Goal: Task Accomplishment & Management: Complete application form

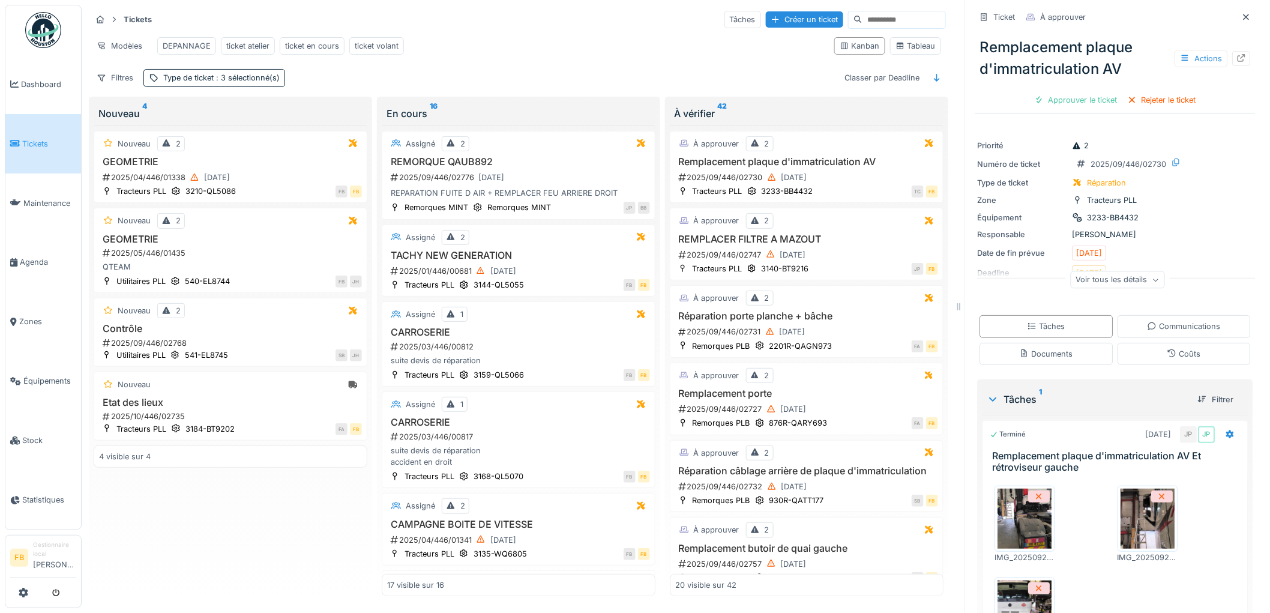
scroll to position [121, 0]
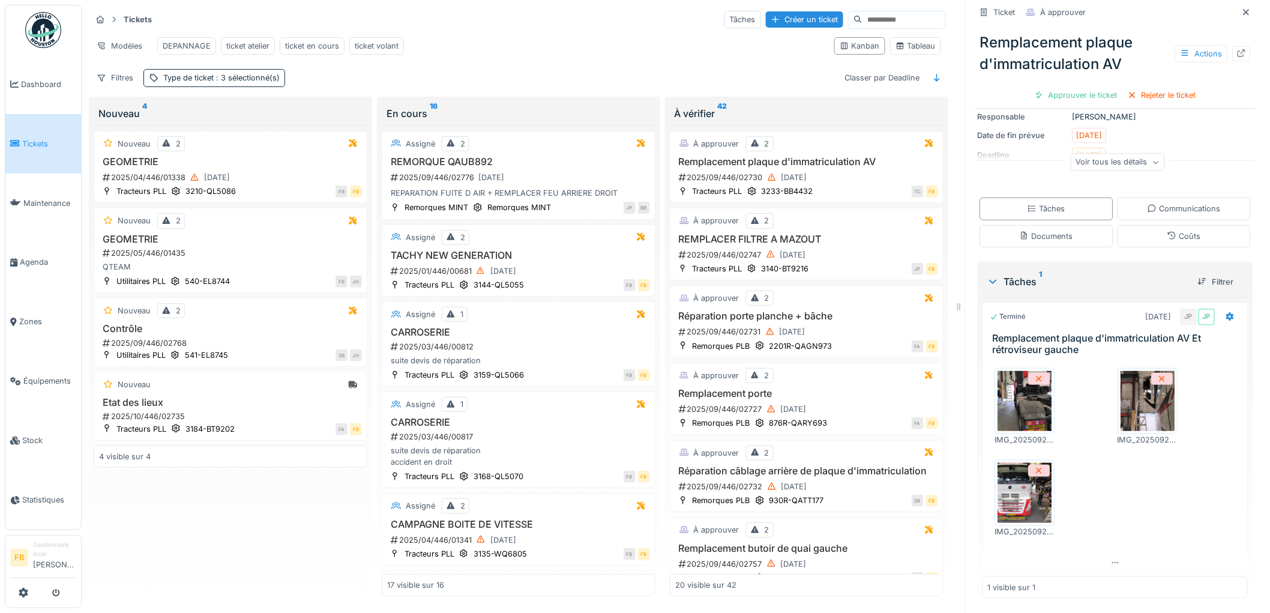
click at [38, 135] on link "Tickets" at bounding box center [43, 143] width 76 height 59
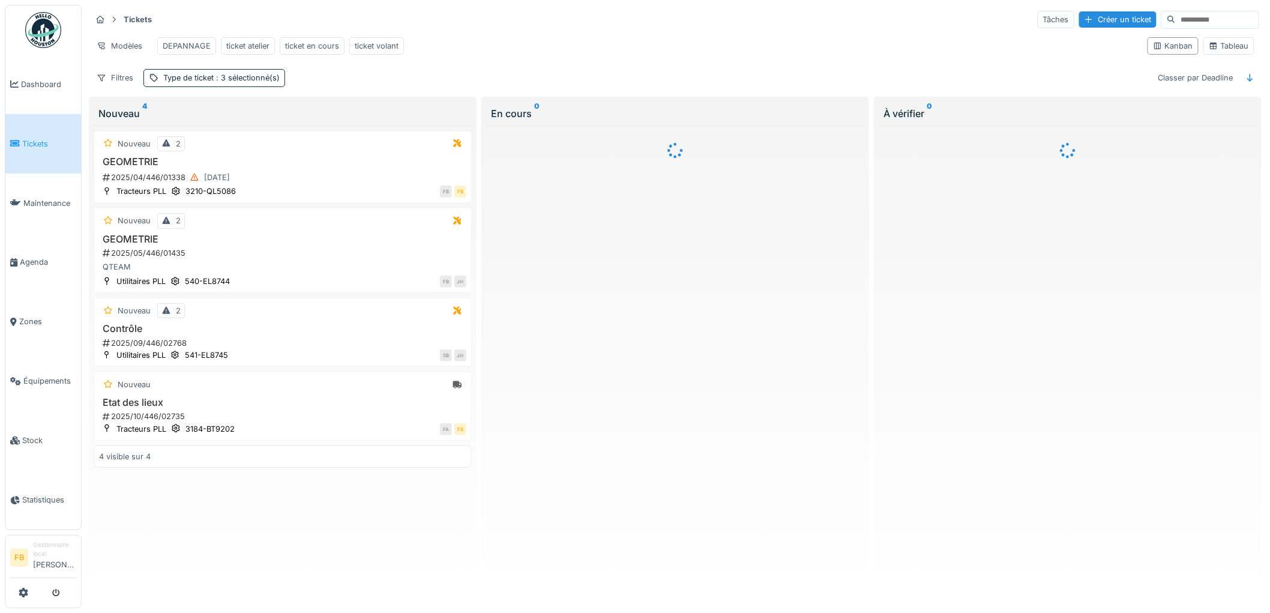
click at [1176, 19] on input at bounding box center [1217, 19] width 83 height 17
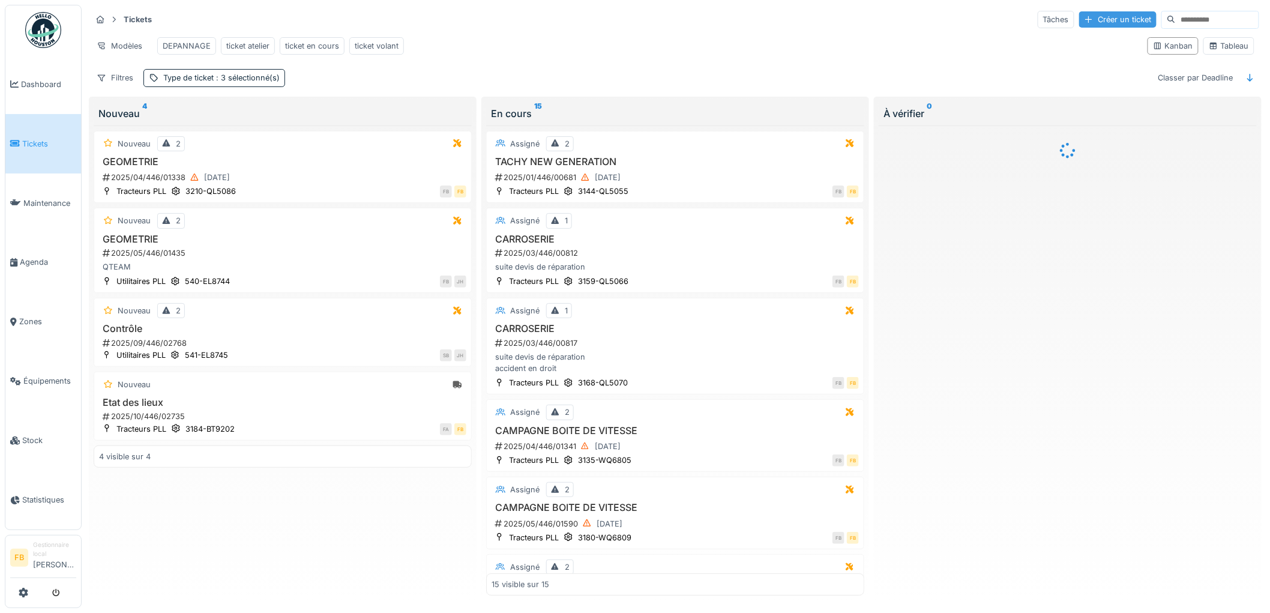
click at [1083, 24] on div "Créer un ticket" at bounding box center [1118, 19] width 77 height 16
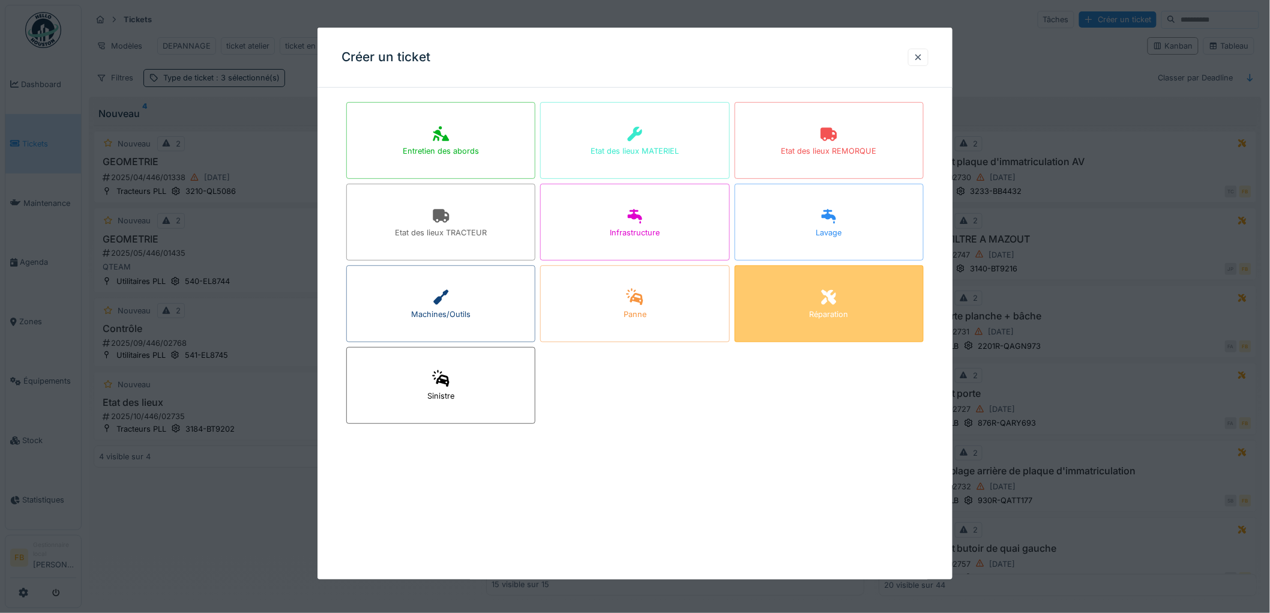
click at [856, 303] on div "Réparation" at bounding box center [829, 303] width 189 height 77
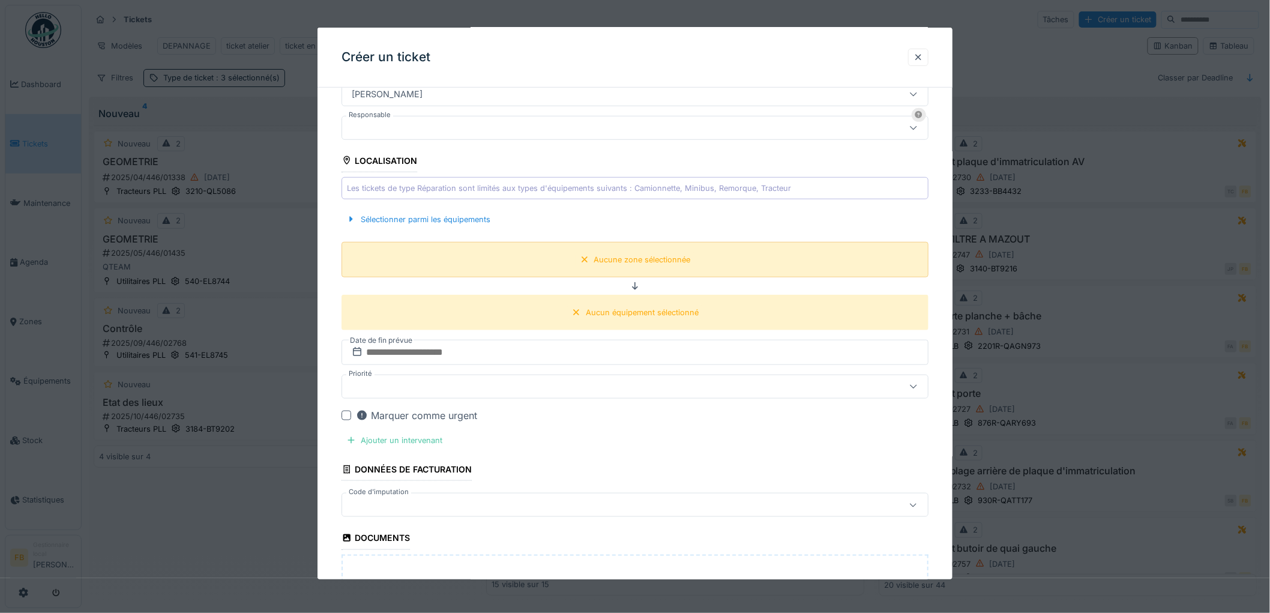
scroll to position [333, 0]
click at [457, 220] on div "Sélectionner parmi les équipements" at bounding box center [419, 221] width 154 height 16
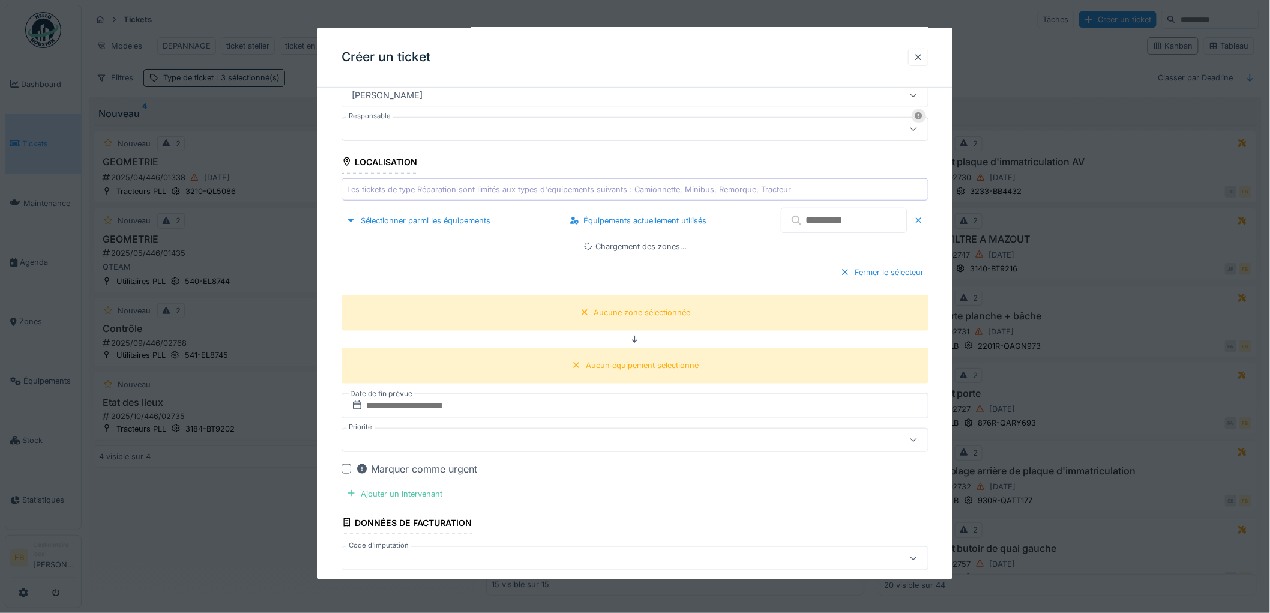
click at [818, 222] on input "text" at bounding box center [844, 220] width 126 height 25
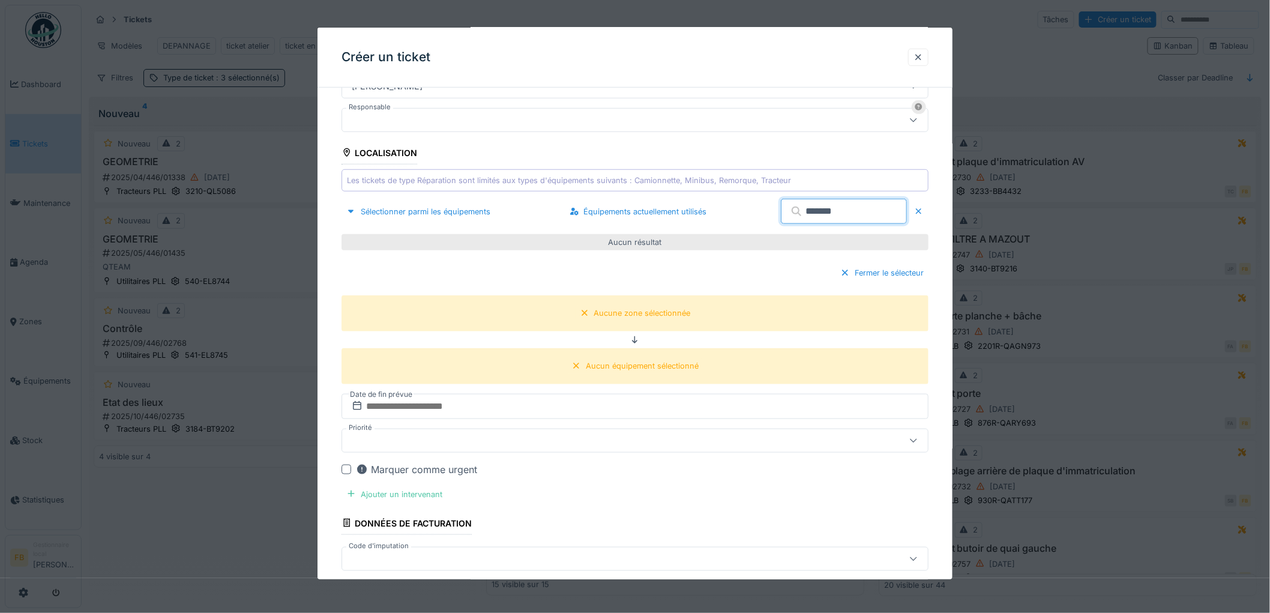
scroll to position [267, 0]
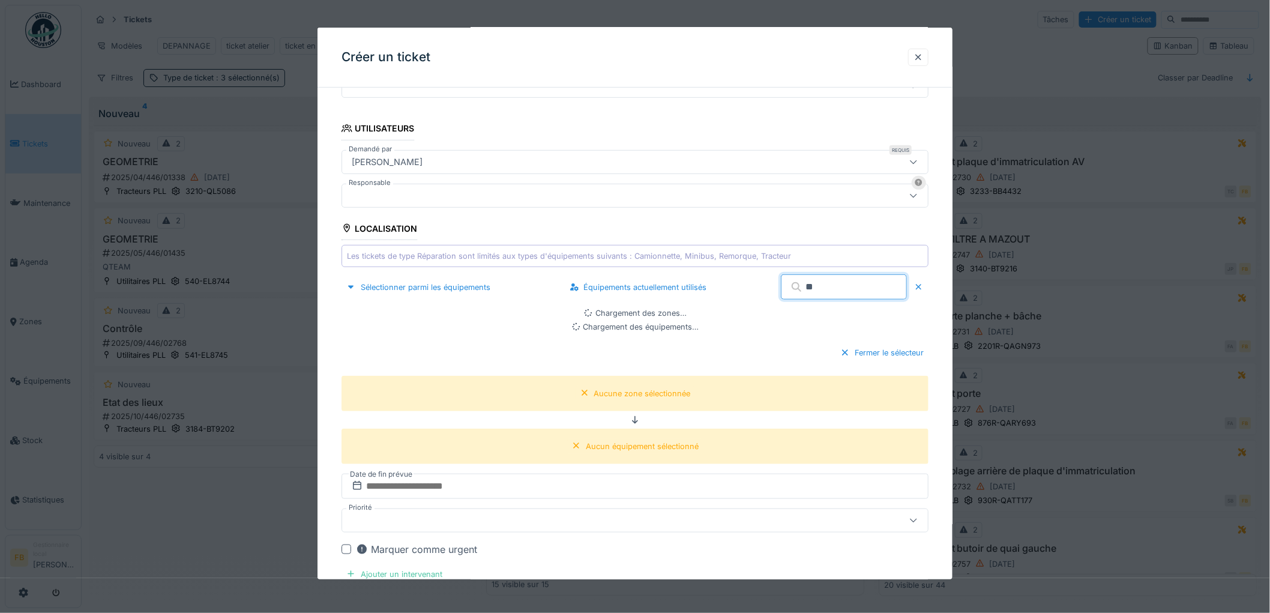
type input "*"
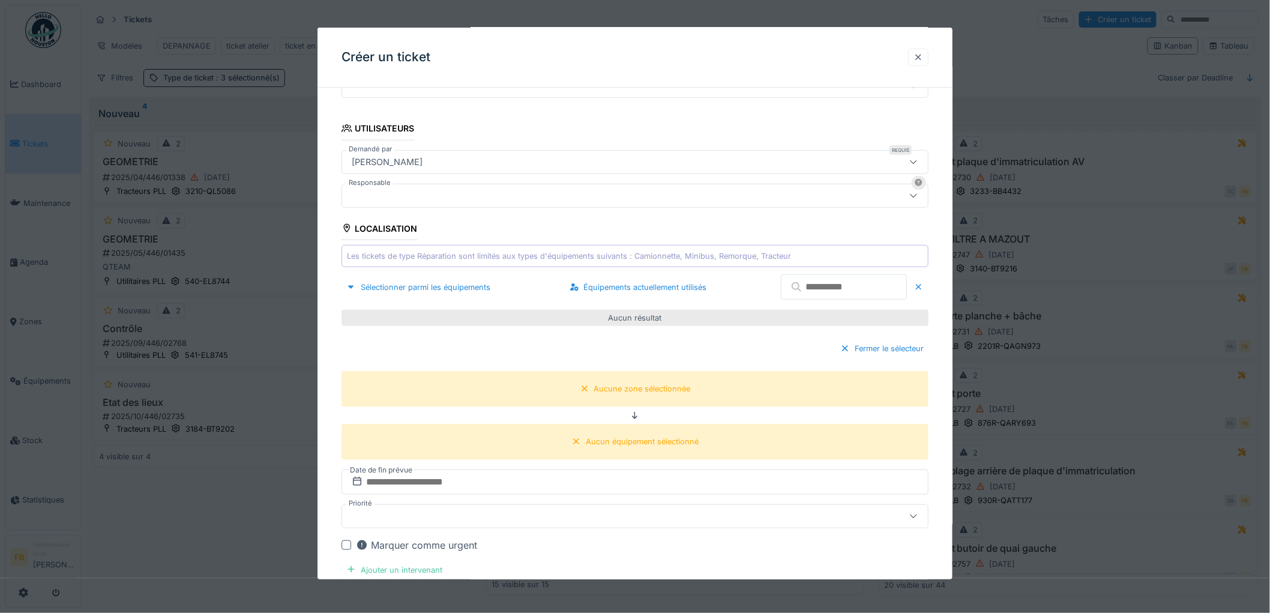
click at [915, 57] on div at bounding box center [918, 57] width 20 height 17
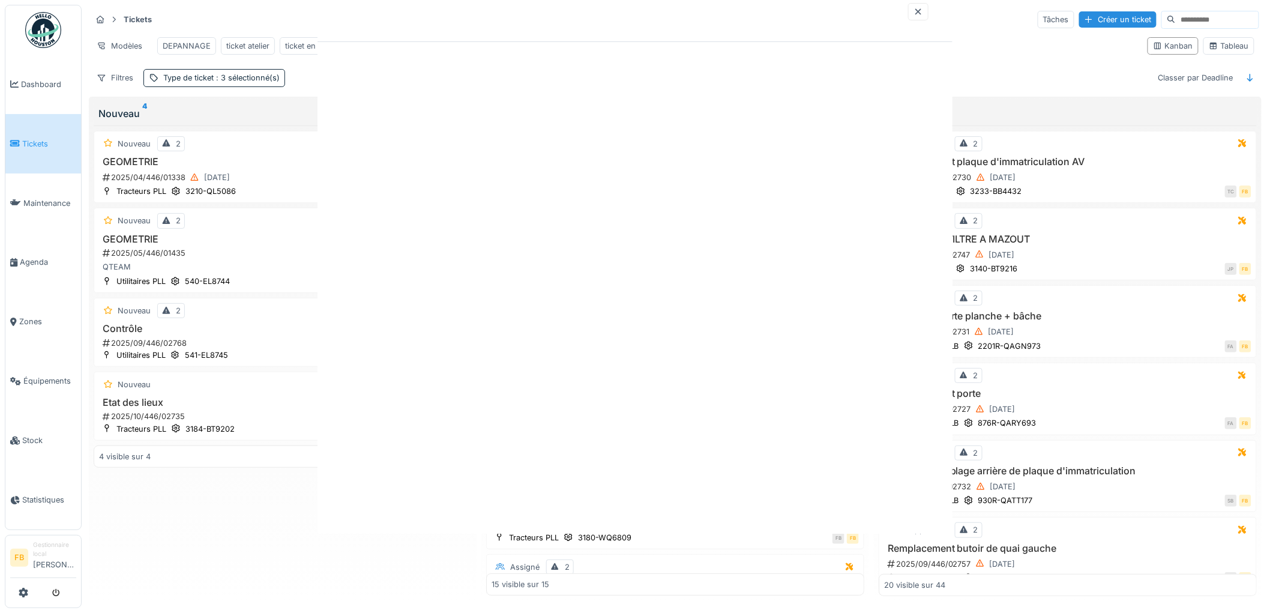
scroll to position [0, 0]
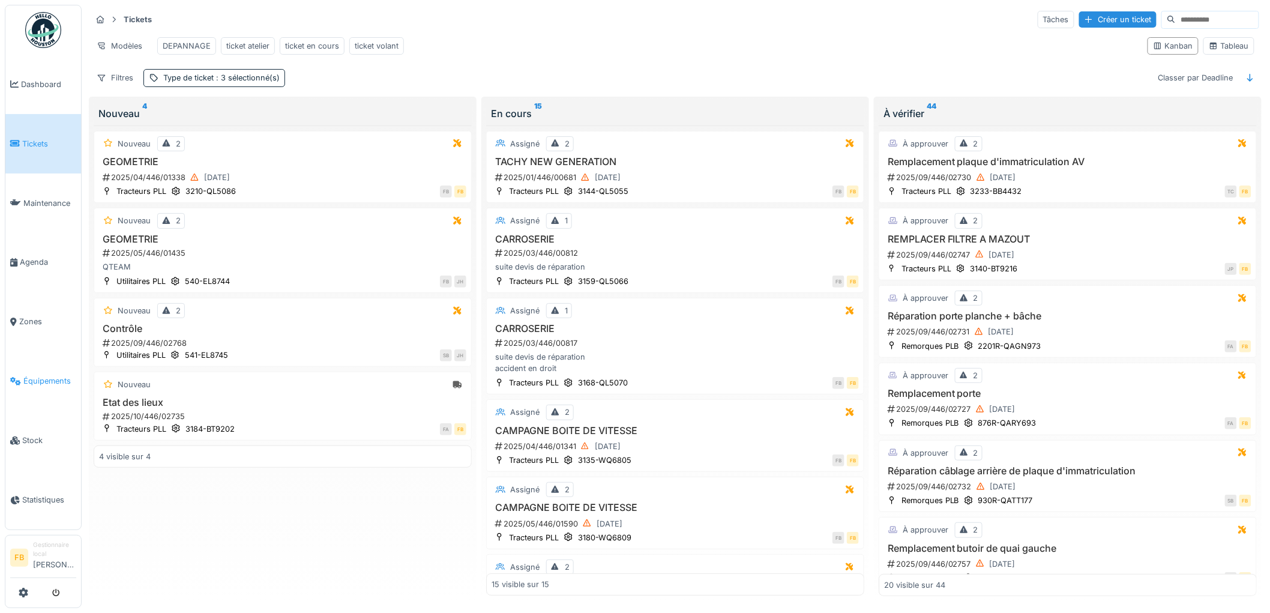
click at [43, 382] on link "Équipements" at bounding box center [43, 380] width 76 height 59
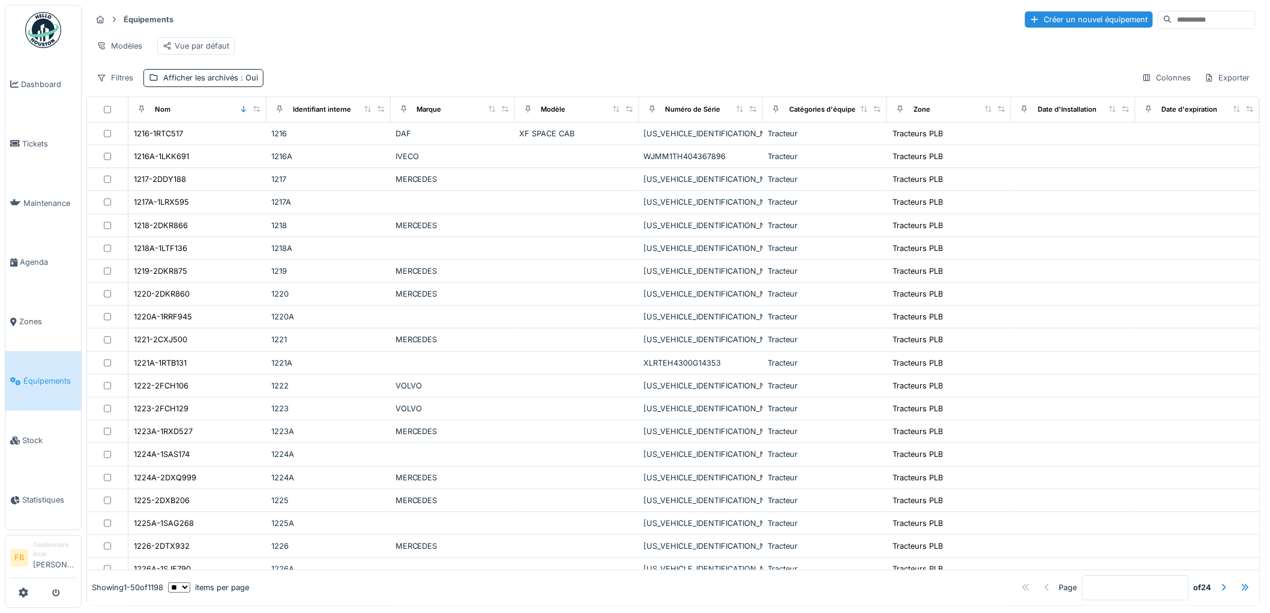
click at [1173, 26] on input at bounding box center [1214, 19] width 83 height 17
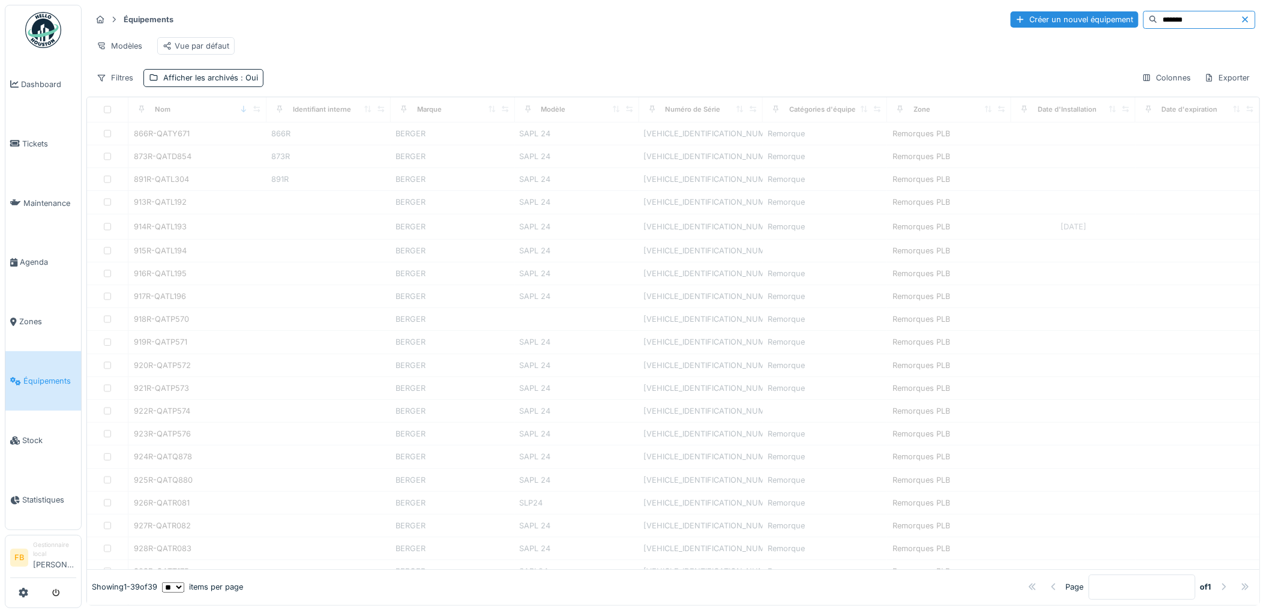
type input "*******"
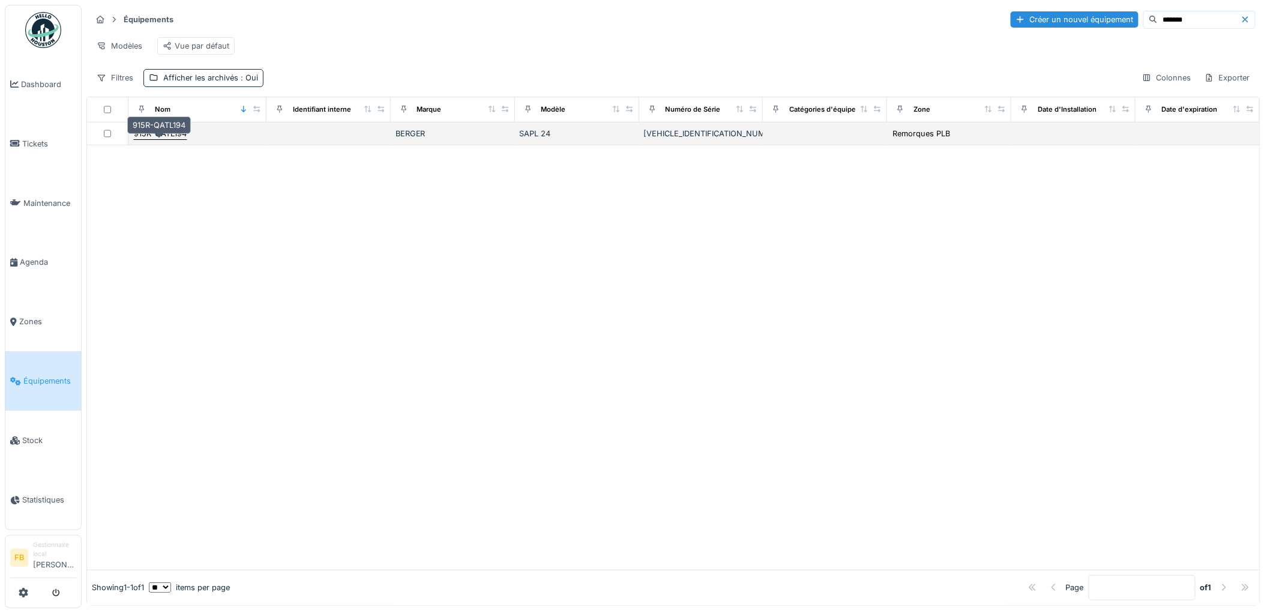
click at [172, 139] on div "915R-QATL194" at bounding box center [160, 133] width 53 height 11
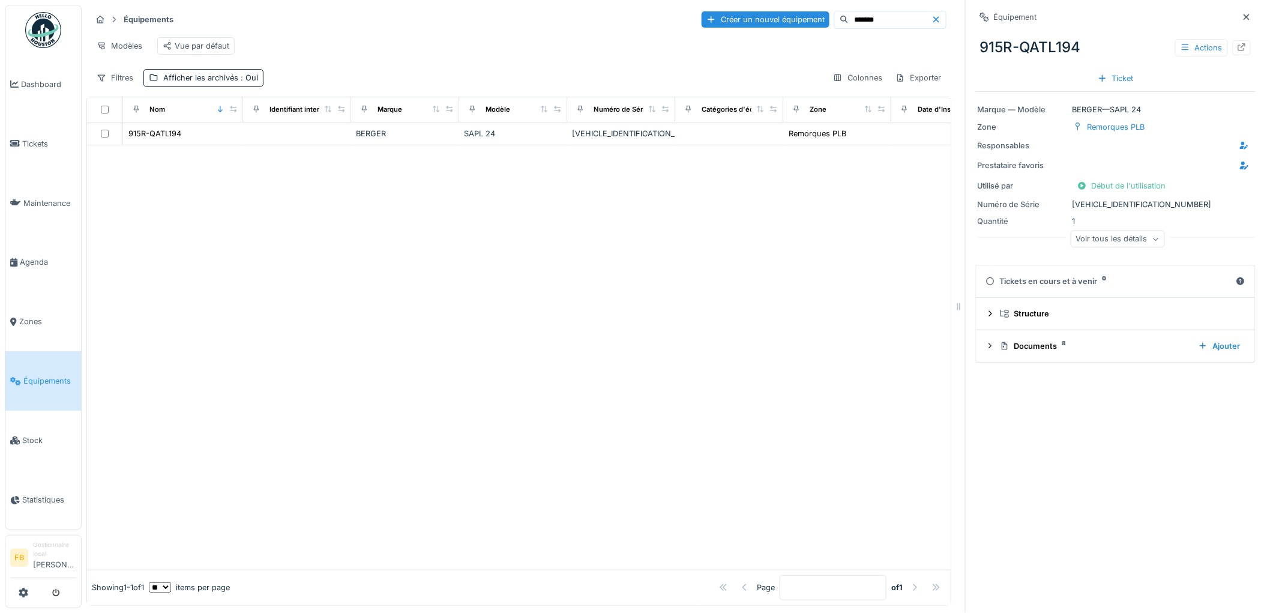
click at [1220, 55] on div "Actions" at bounding box center [1214, 47] width 76 height 17
click at [1239, 43] on icon at bounding box center [1243, 47] width 8 height 8
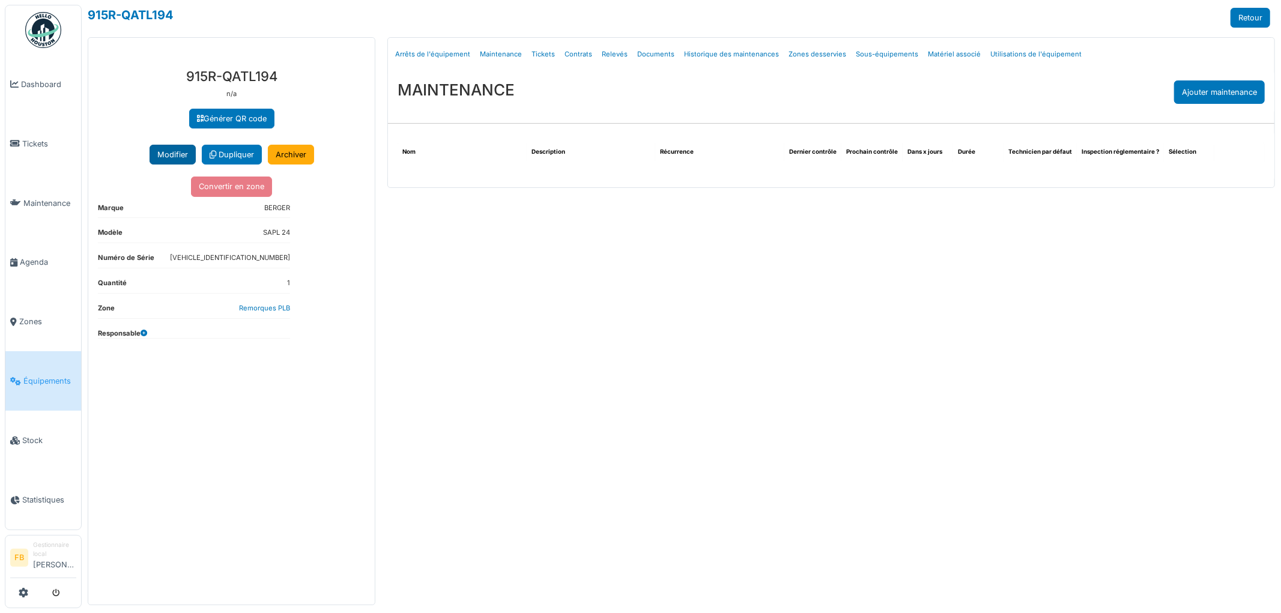
click at [177, 155] on button "Modifier" at bounding box center [173, 155] width 46 height 20
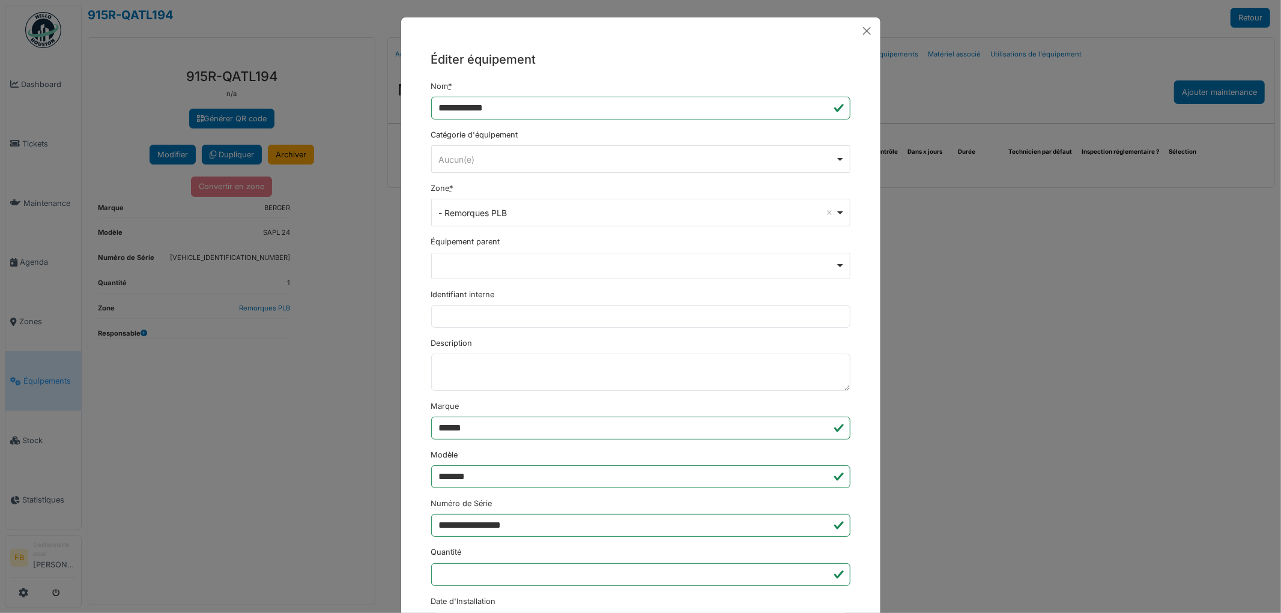
click at [470, 160] on div "Aucun(e) Remove item" at bounding box center [636, 159] width 397 height 13
select select "****"
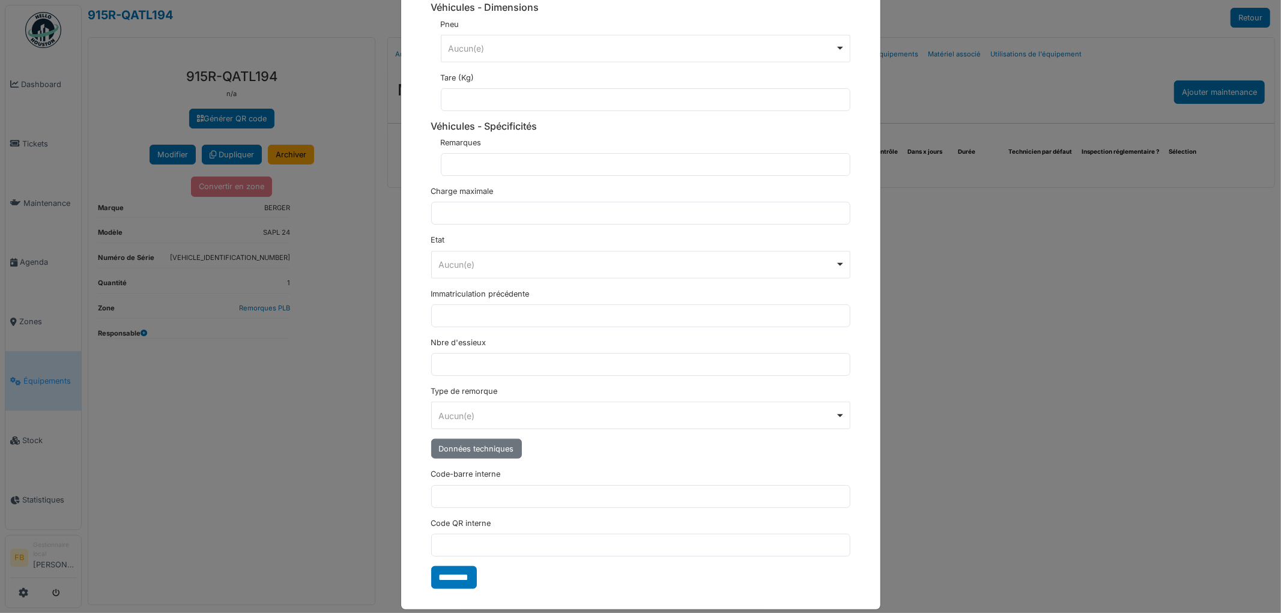
scroll to position [980, 0]
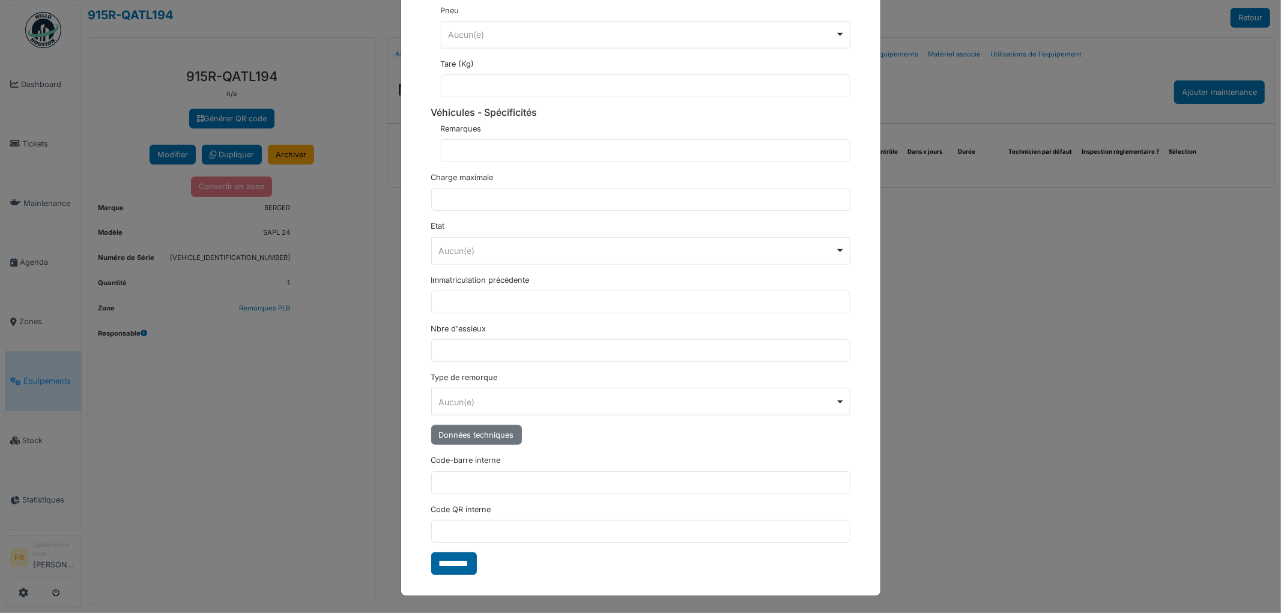
click at [455, 567] on input "********" at bounding box center [454, 563] width 46 height 23
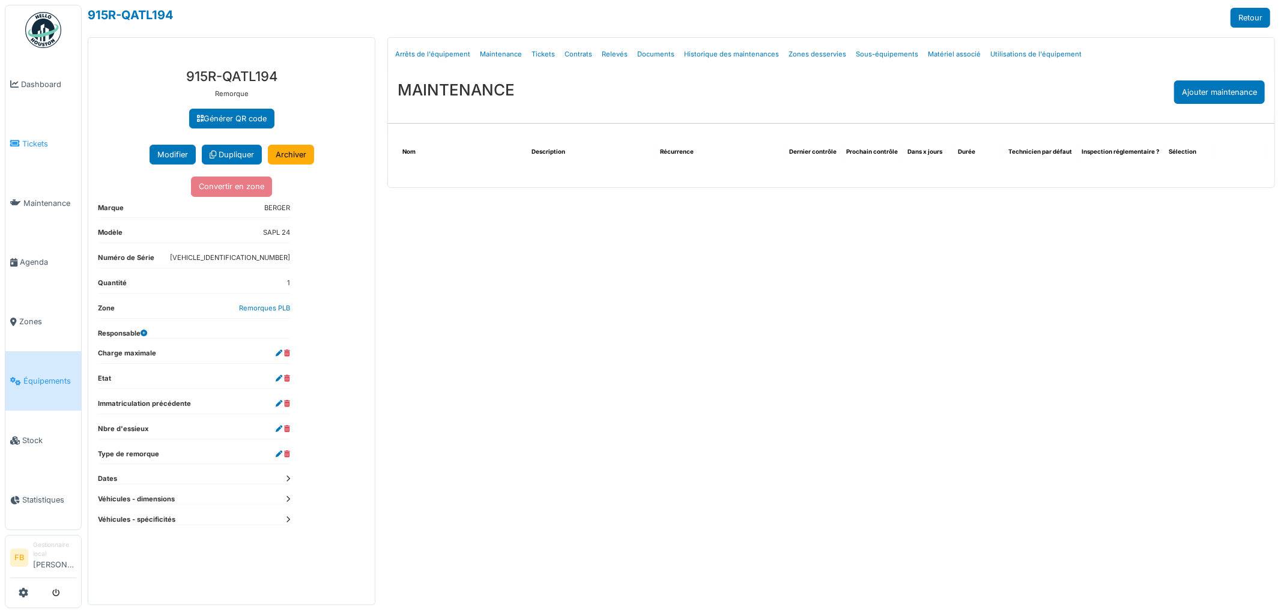
click at [43, 145] on span "Tickets" at bounding box center [49, 143] width 54 height 11
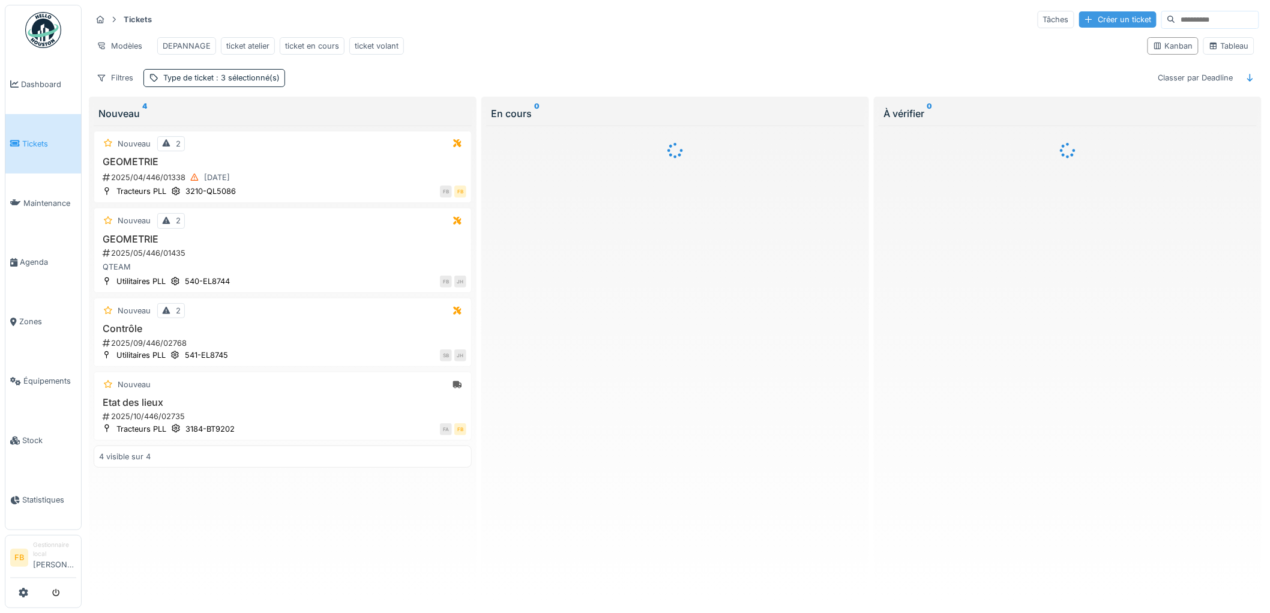
click at [1080, 25] on div "Créer un ticket" at bounding box center [1118, 19] width 77 height 16
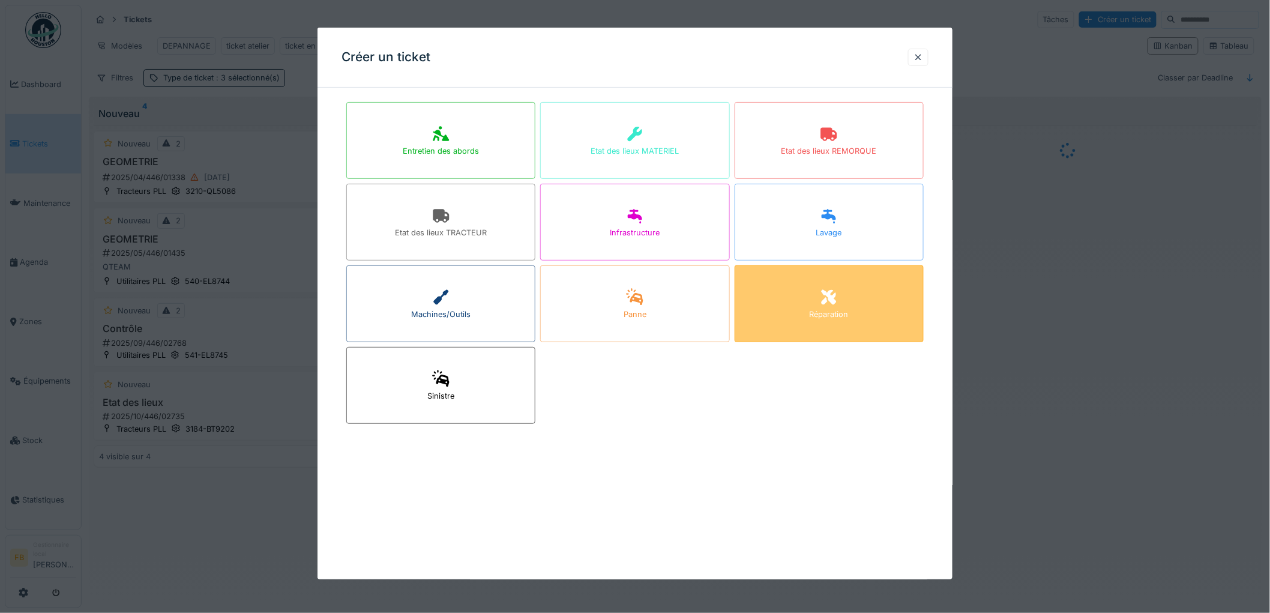
click at [817, 289] on div "Réparation" at bounding box center [829, 303] width 189 height 77
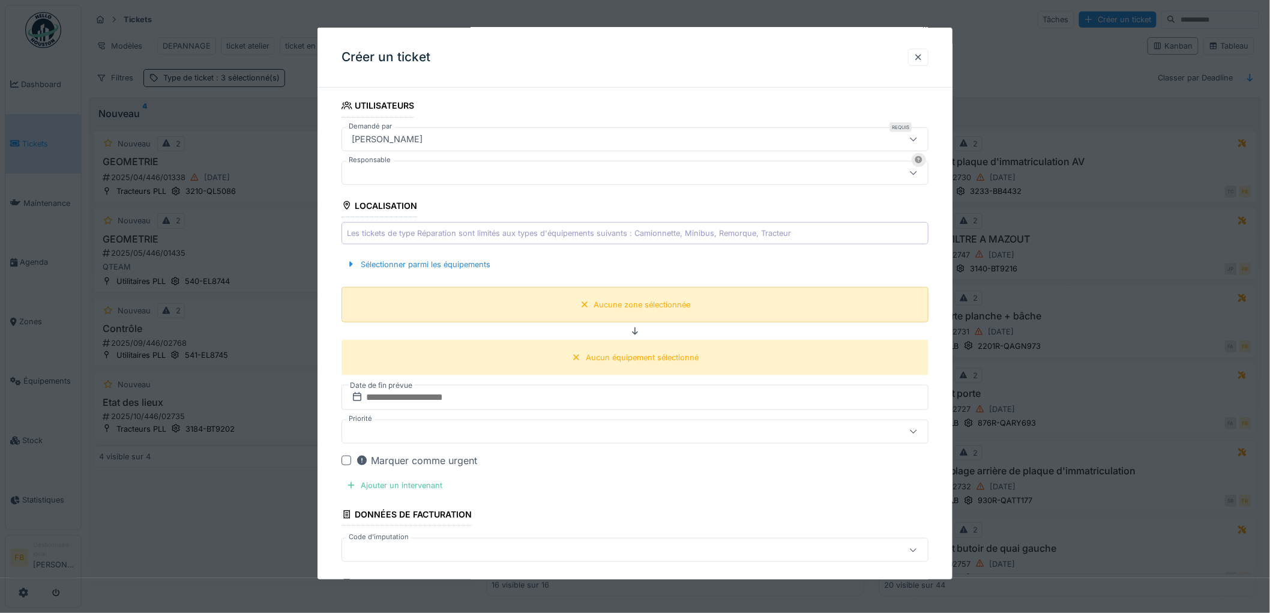
scroll to position [267, 0]
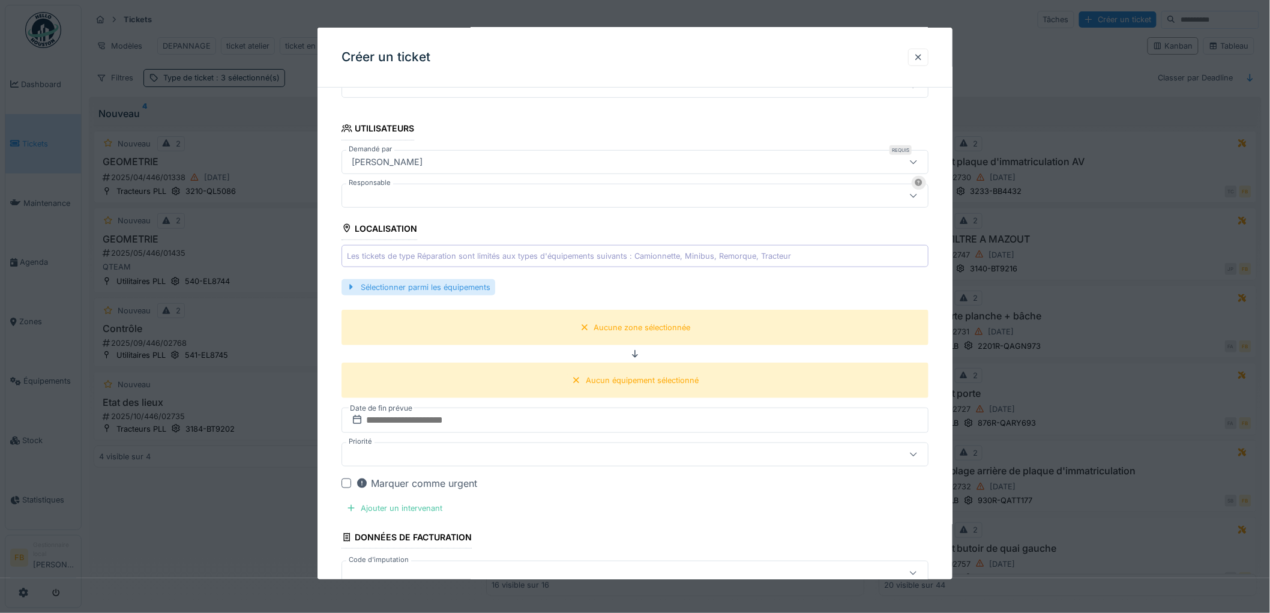
click at [455, 281] on div "Sélectionner parmi les équipements" at bounding box center [419, 287] width 154 height 16
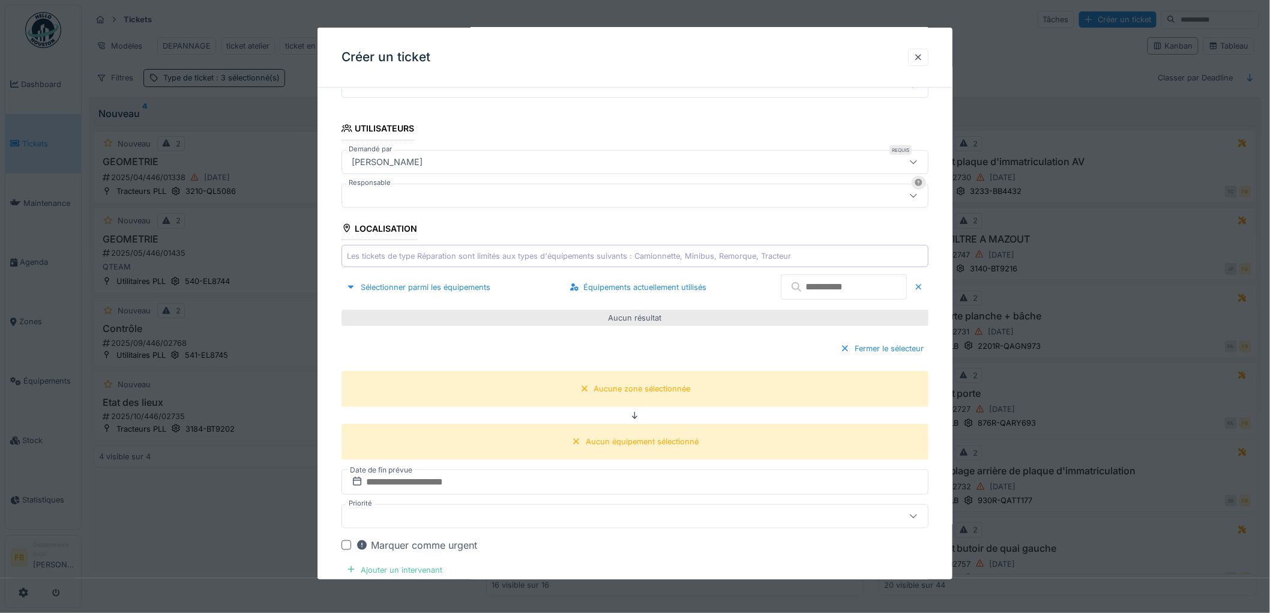
click at [820, 295] on input "text" at bounding box center [844, 286] width 126 height 25
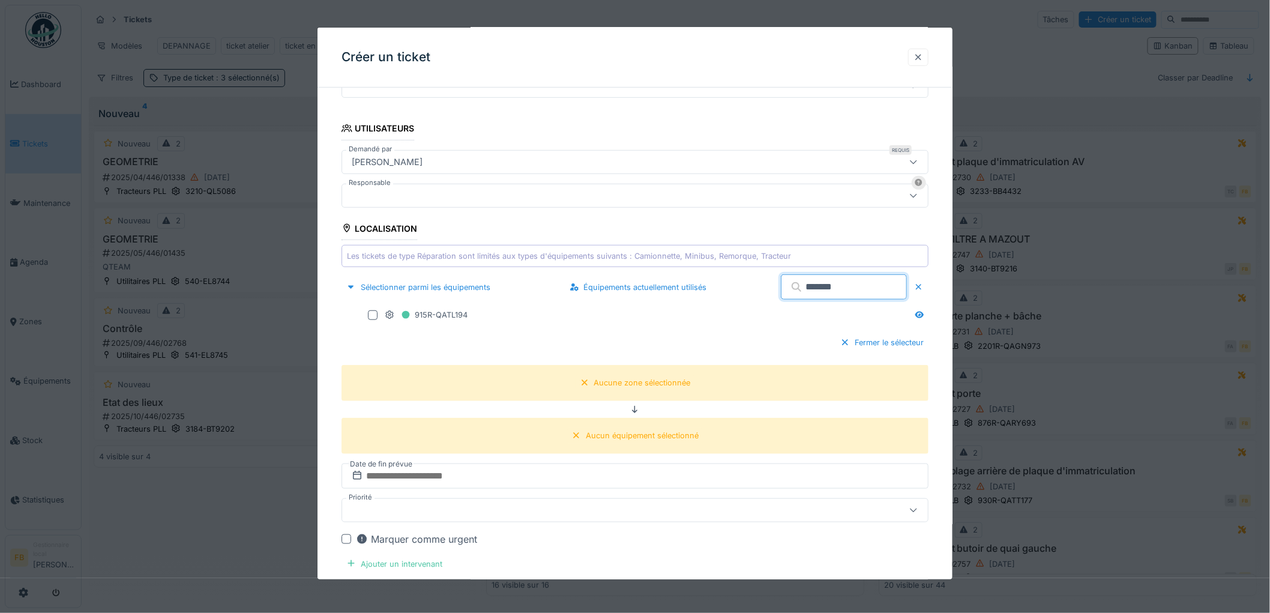
type input "*******"
click at [922, 55] on div at bounding box center [919, 57] width 10 height 11
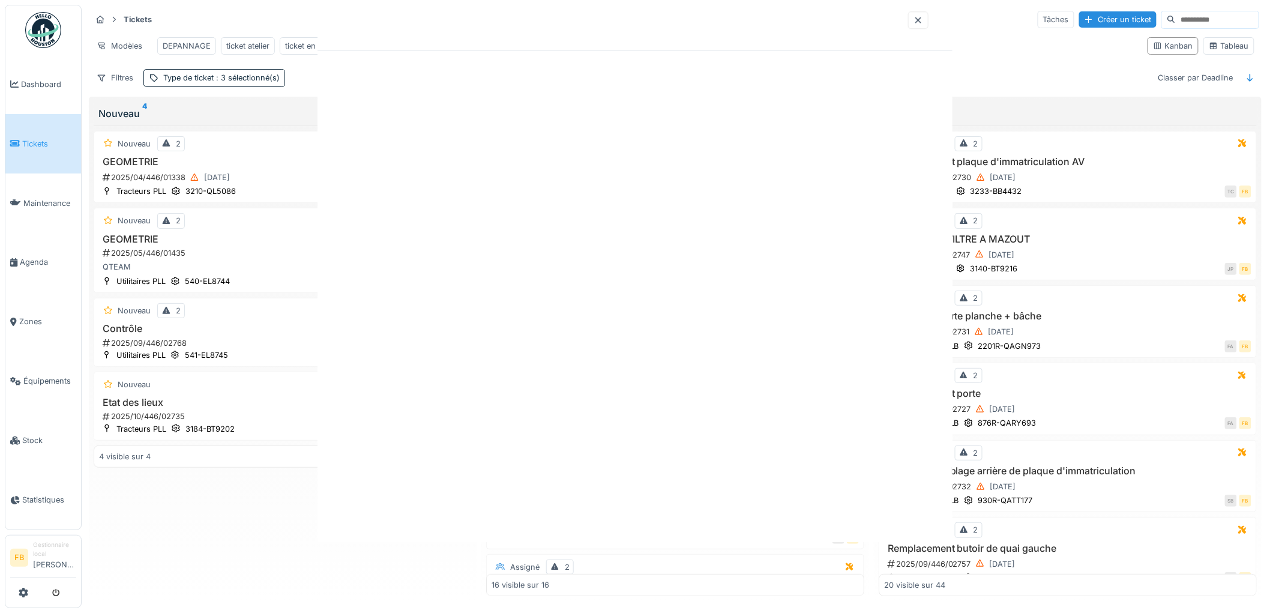
scroll to position [0, 0]
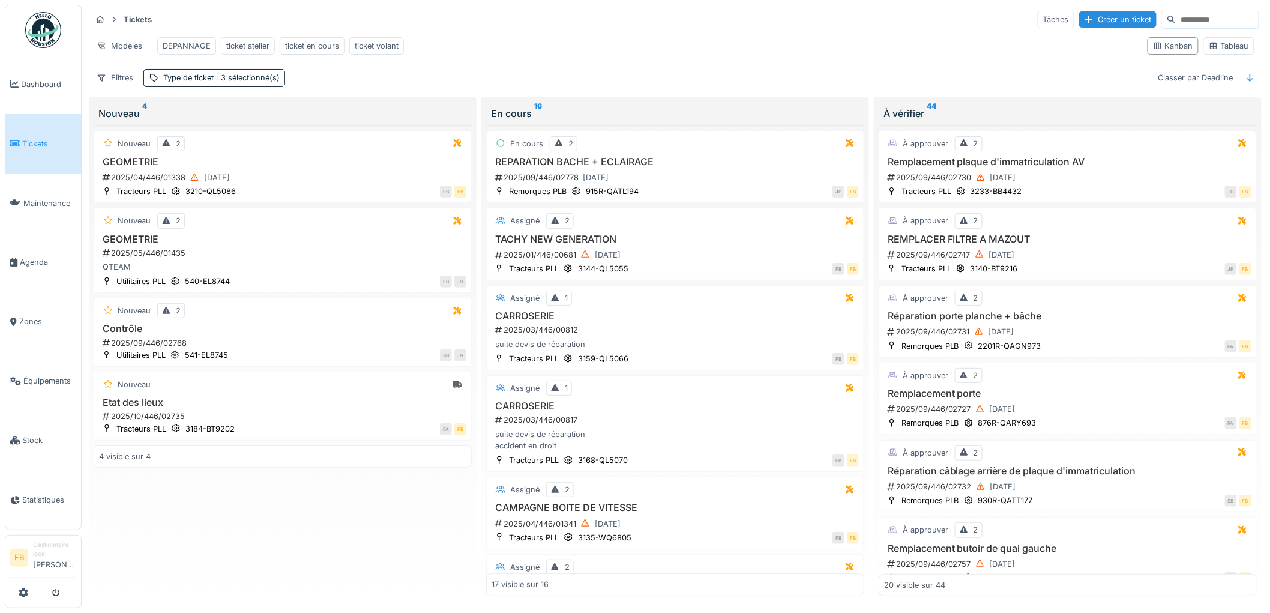
click at [40, 145] on span "Tickets" at bounding box center [49, 143] width 54 height 11
